Goal: Transaction & Acquisition: Purchase product/service

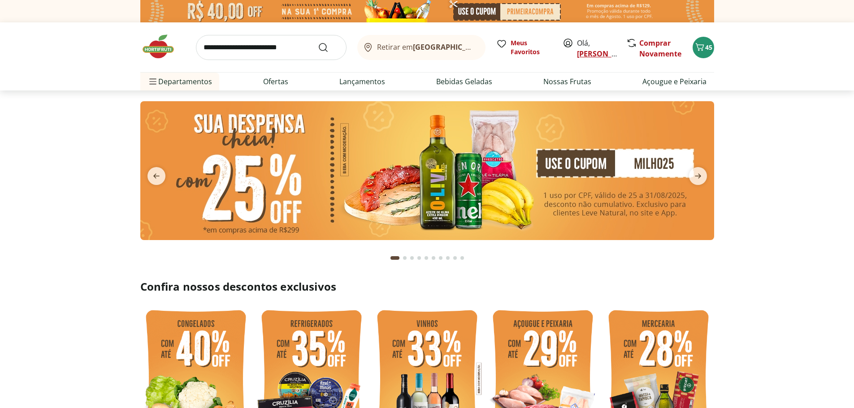
click at [581, 55] on link "[PERSON_NAME]" at bounding box center [606, 54] width 58 height 10
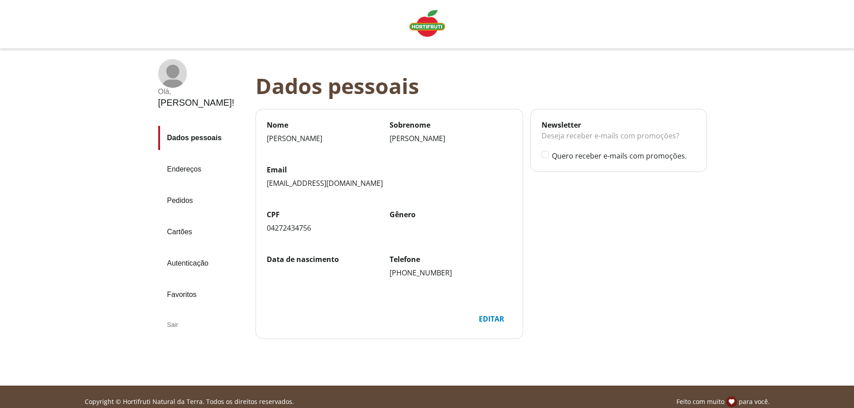
click at [186, 189] on link "Pedidos" at bounding box center [203, 201] width 90 height 24
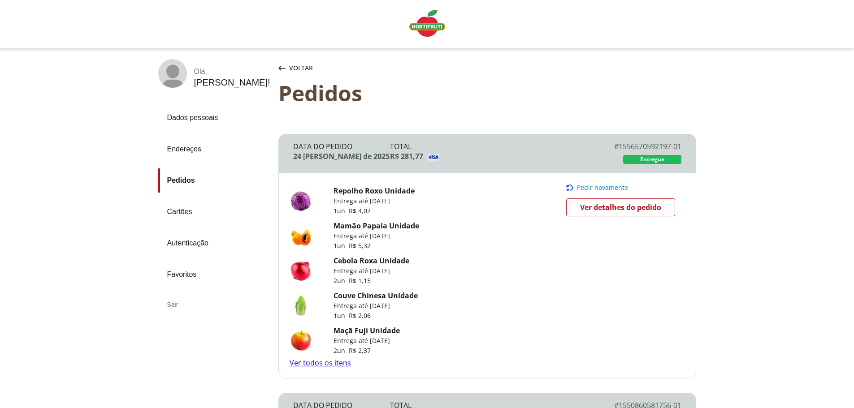
click at [424, 32] on img "Linha de sessão" at bounding box center [427, 23] width 36 height 27
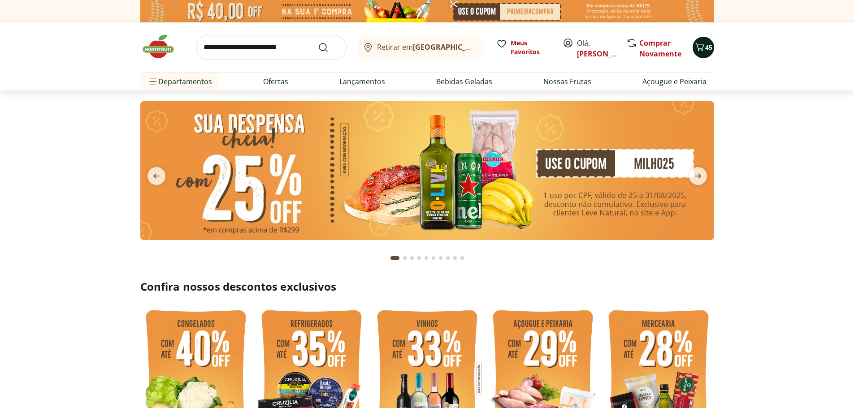
click at [707, 51] on span "45" at bounding box center [708, 47] width 7 height 9
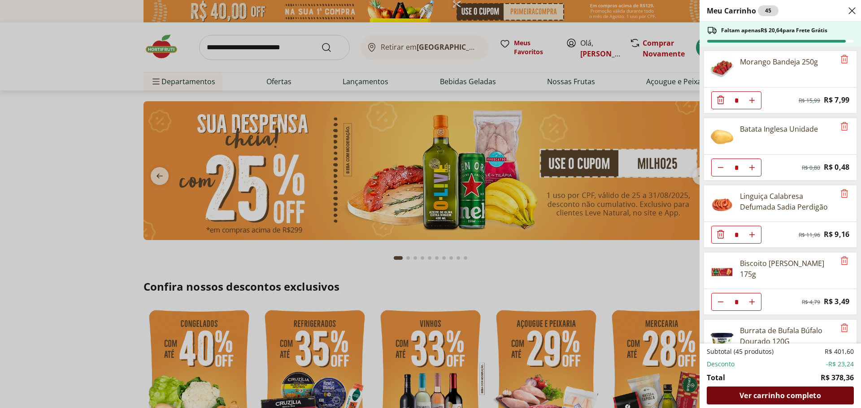
click at [777, 396] on span "Ver carrinho completo" at bounding box center [779, 395] width 81 height 7
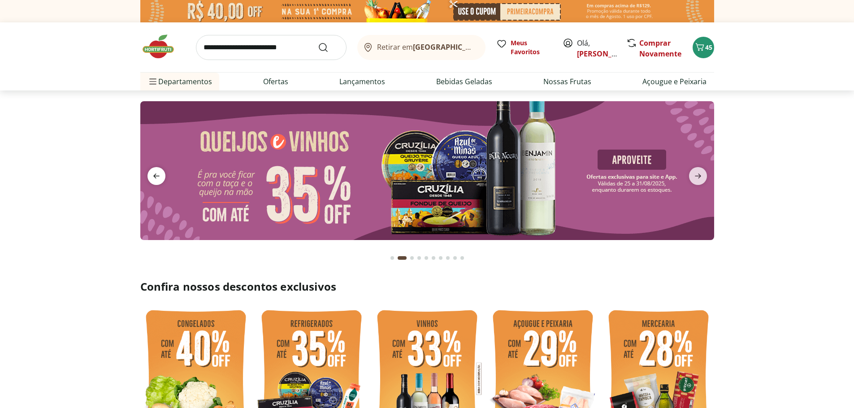
click at [157, 177] on icon "previous" at bounding box center [156, 176] width 6 height 5
click at [152, 176] on icon "previous" at bounding box center [156, 176] width 11 height 11
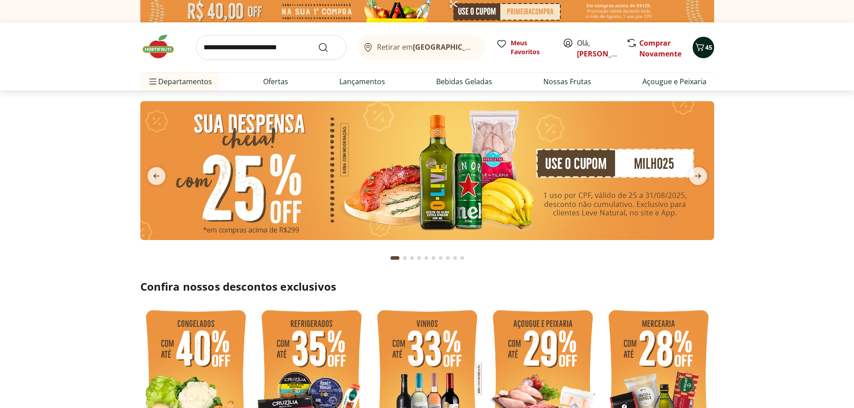
click at [702, 50] on icon "Carrinho" at bounding box center [699, 47] width 9 height 8
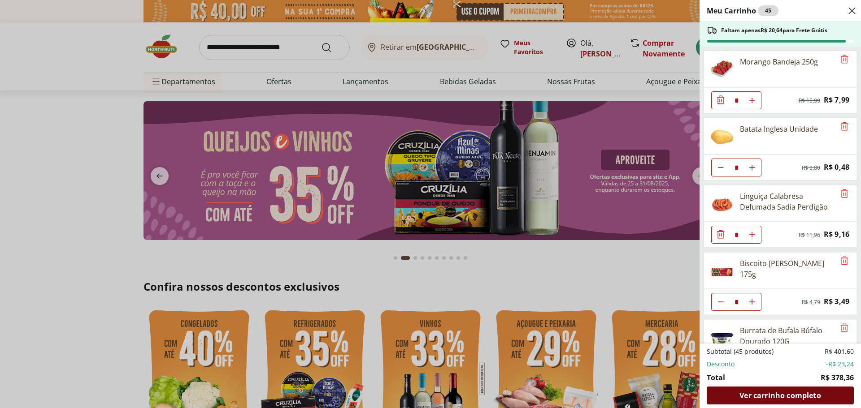
click at [767, 395] on span "Ver carrinho completo" at bounding box center [779, 395] width 81 height 7
